Goal: Task Accomplishment & Management: Use online tool/utility

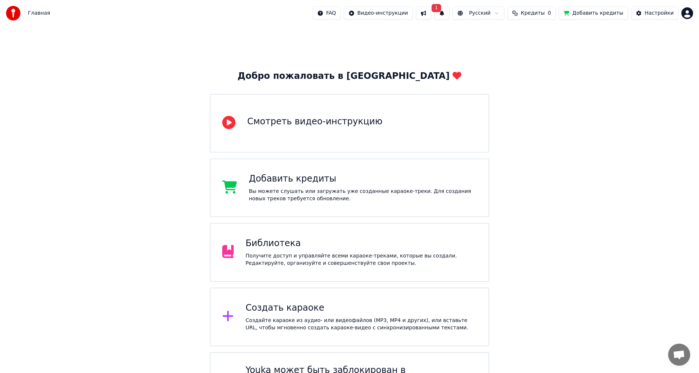
click at [431, 12] on button at bounding box center [423, 13] width 15 height 13
click at [618, 120] on div "Добро пожаловать в Youka Смотреть видео-инструкцию Добавить кредиты Вы можете с…" at bounding box center [349, 222] width 699 height 392
click at [449, 15] on button "1" at bounding box center [441, 13] width 15 height 13
click at [497, 36] on button "Обновить" at bounding box center [511, 36] width 39 height 13
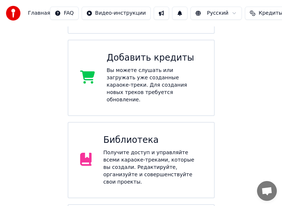
scroll to position [220, 0]
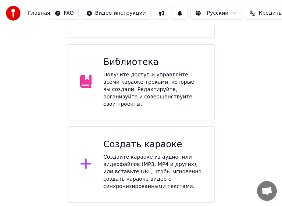
click at [137, 153] on div "Создайте караоке из аудио- или видеофайлов (MP3, MP4 и других), или вставьте UR…" at bounding box center [152, 171] width 99 height 37
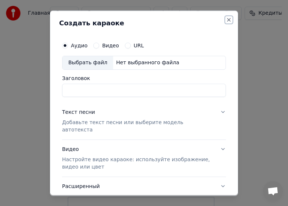
click at [226, 19] on button "Close" at bounding box center [229, 20] width 6 height 6
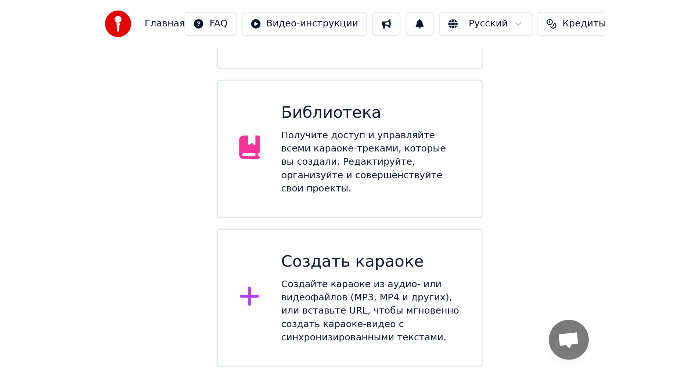
scroll to position [38, 0]
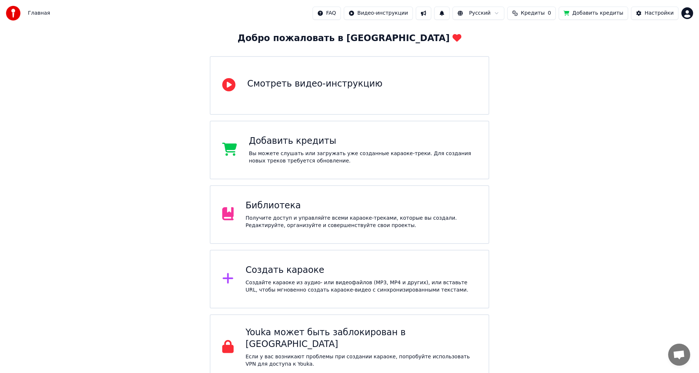
click at [327, 279] on div "Создайте караоке из аудио- или видеофайлов (MP3, MP4 и других), или вставьте UR…" at bounding box center [360, 286] width 231 height 15
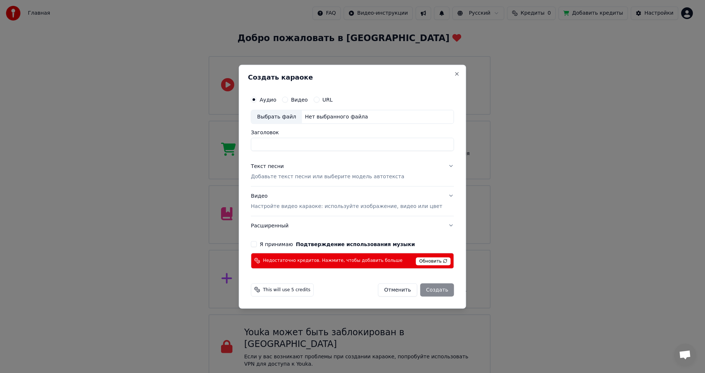
click at [423, 263] on span "Обновить" at bounding box center [433, 261] width 35 height 8
click at [289, 289] on span "This will use 5 credits" at bounding box center [286, 290] width 47 height 6
click at [454, 72] on button "Close" at bounding box center [457, 74] width 6 height 6
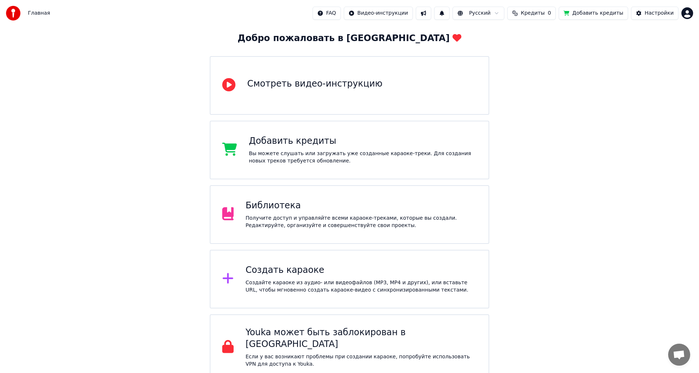
click at [533, 12] on span "Кредиты" at bounding box center [533, 13] width 24 height 7
click at [542, 55] on button "Обновить" at bounding box center [541, 54] width 44 height 13
click at [503, 35] on th "Пополнить" at bounding box center [494, 35] width 35 height 15
click at [544, 12] on span "Кредиты" at bounding box center [533, 13] width 24 height 7
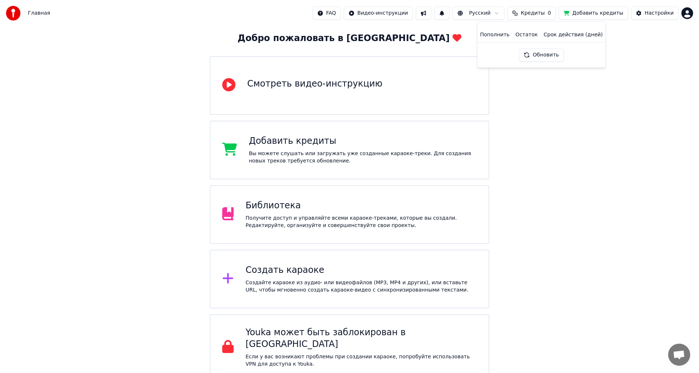
click at [280, 145] on div "Добавить кредиты" at bounding box center [363, 141] width 228 height 12
